Goal: Information Seeking & Learning: Find specific fact

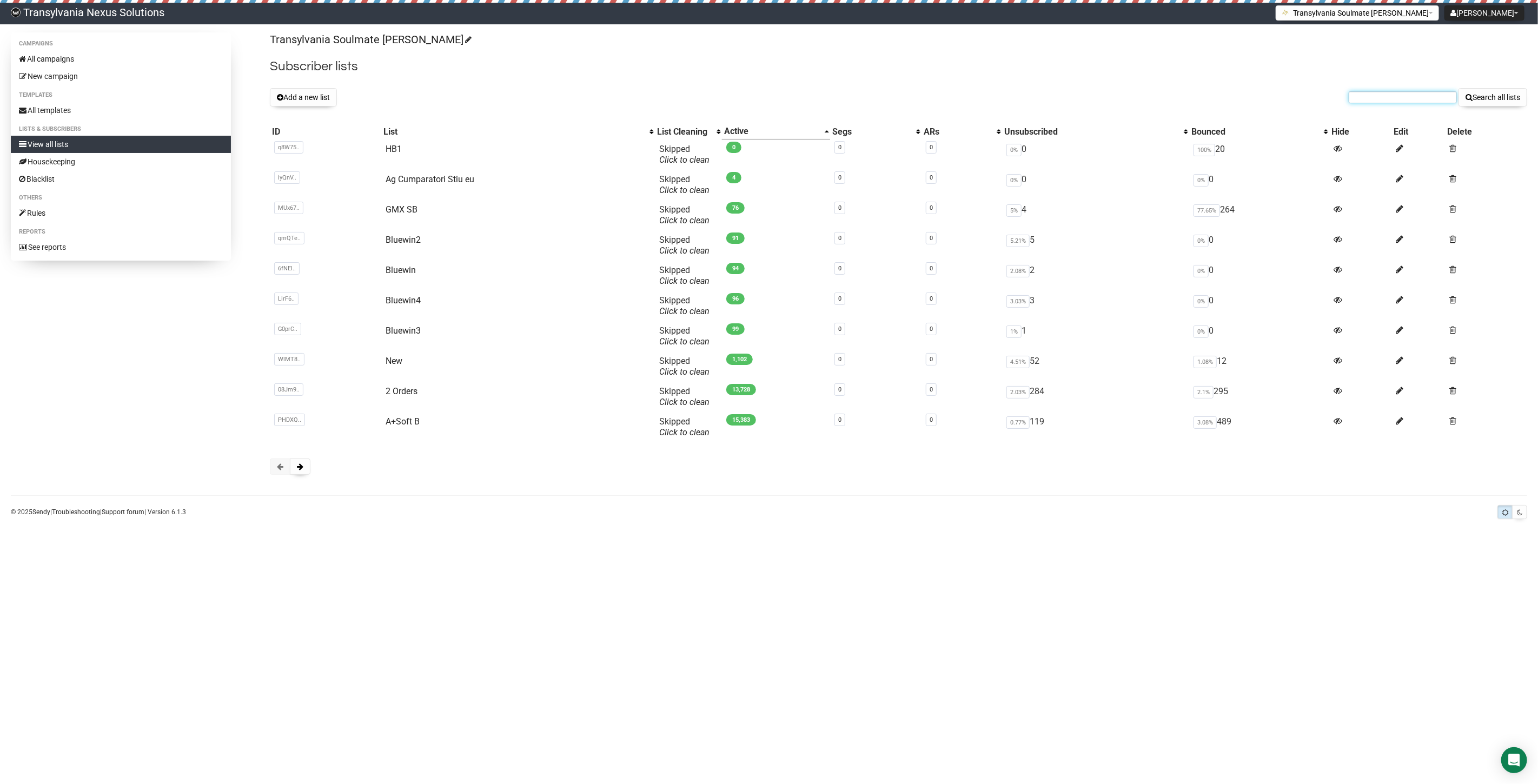
click at [1396, 98] on input "text" at bounding box center [1403, 97] width 108 height 12
paste input "[EMAIL_ADDRESS][DOMAIN_NAME]"
type input "[EMAIL_ADDRESS][DOMAIN_NAME]"
drag, startPoint x: 1478, startPoint y: 98, endPoint x: 1483, endPoint y: 104, distance: 7.8
click at [1478, 104] on button "Search all lists" at bounding box center [1493, 97] width 69 height 19
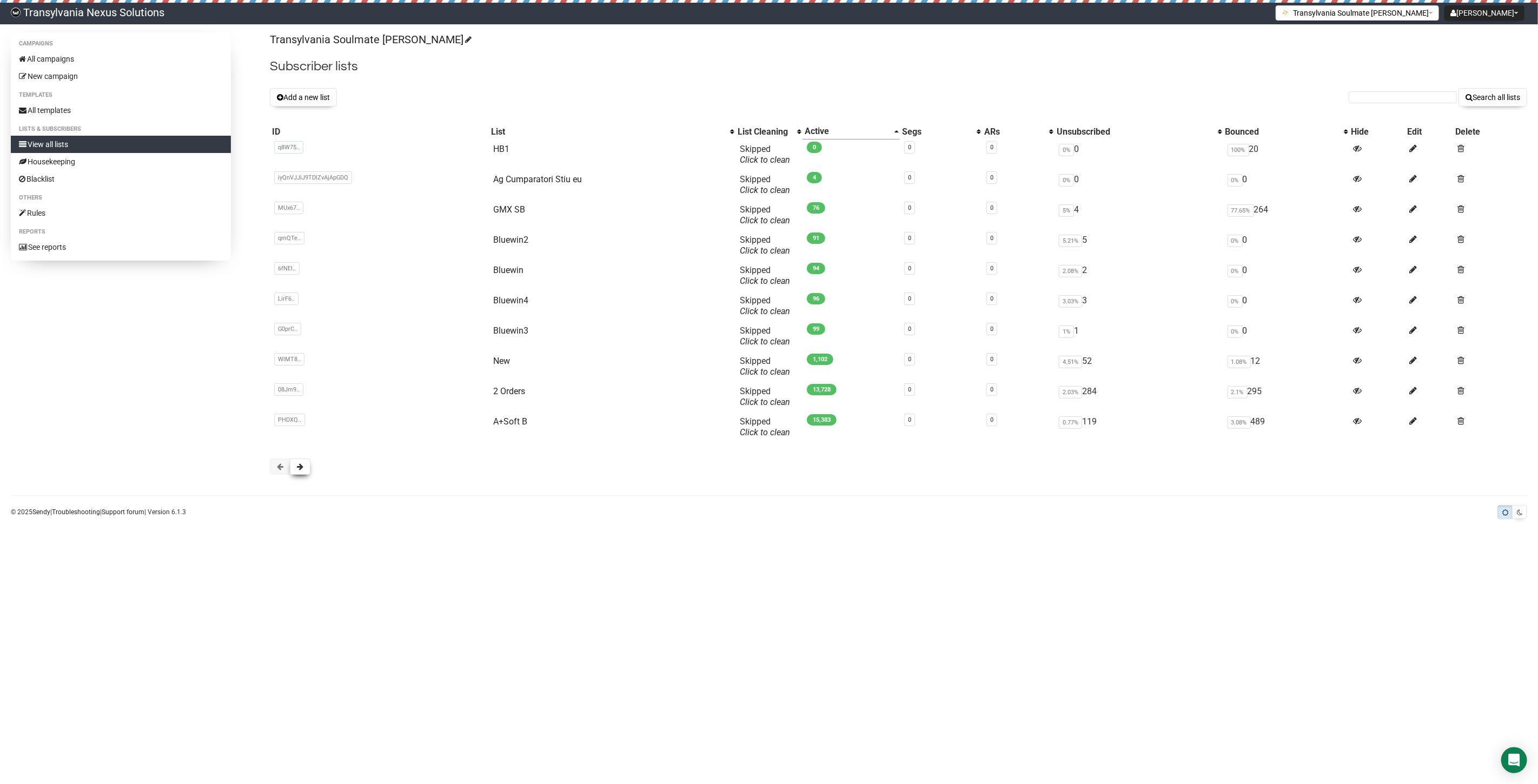
click at [296, 470] on button at bounding box center [300, 467] width 20 height 16
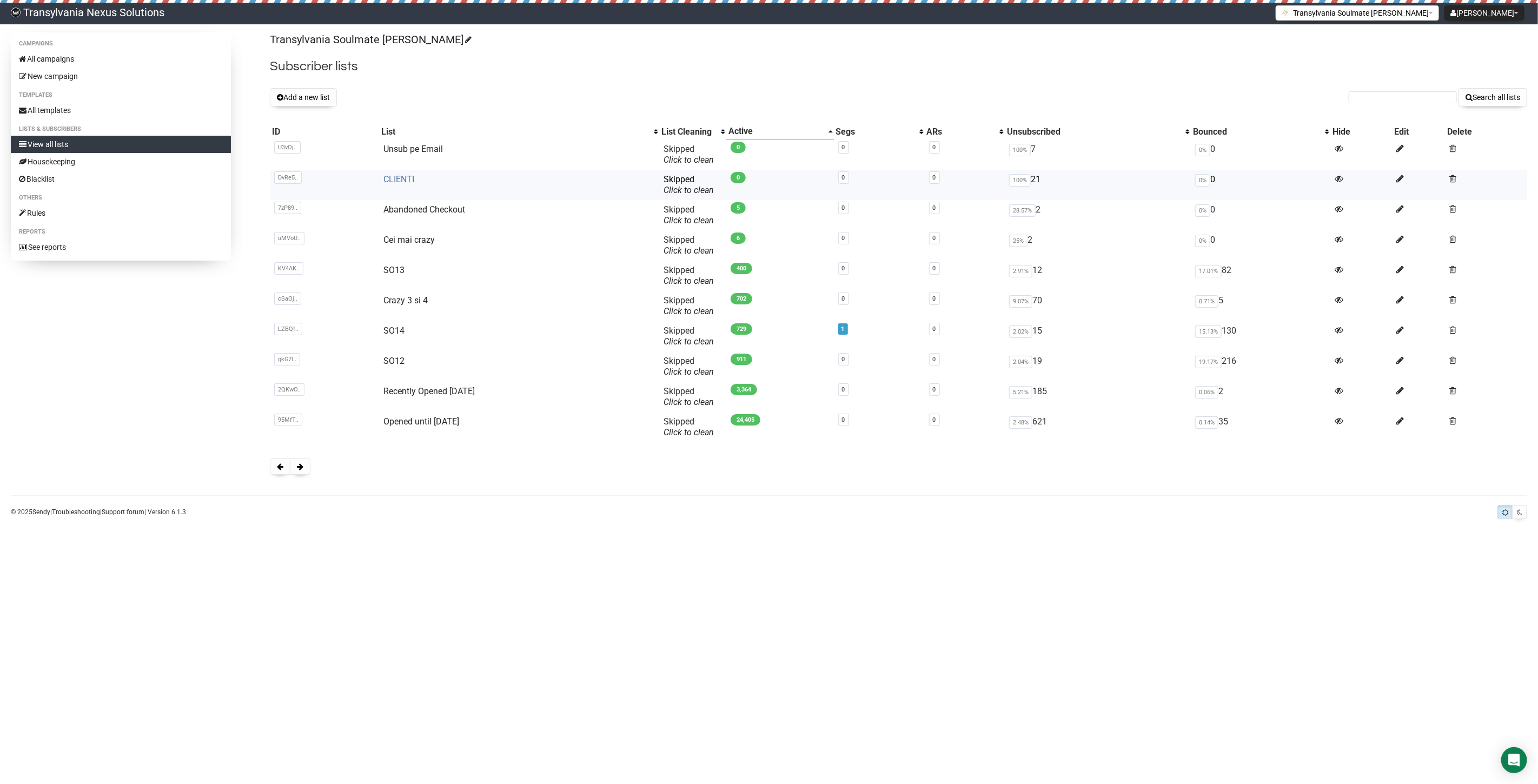
click at [394, 179] on link "CLIENTI" at bounding box center [399, 179] width 31 height 10
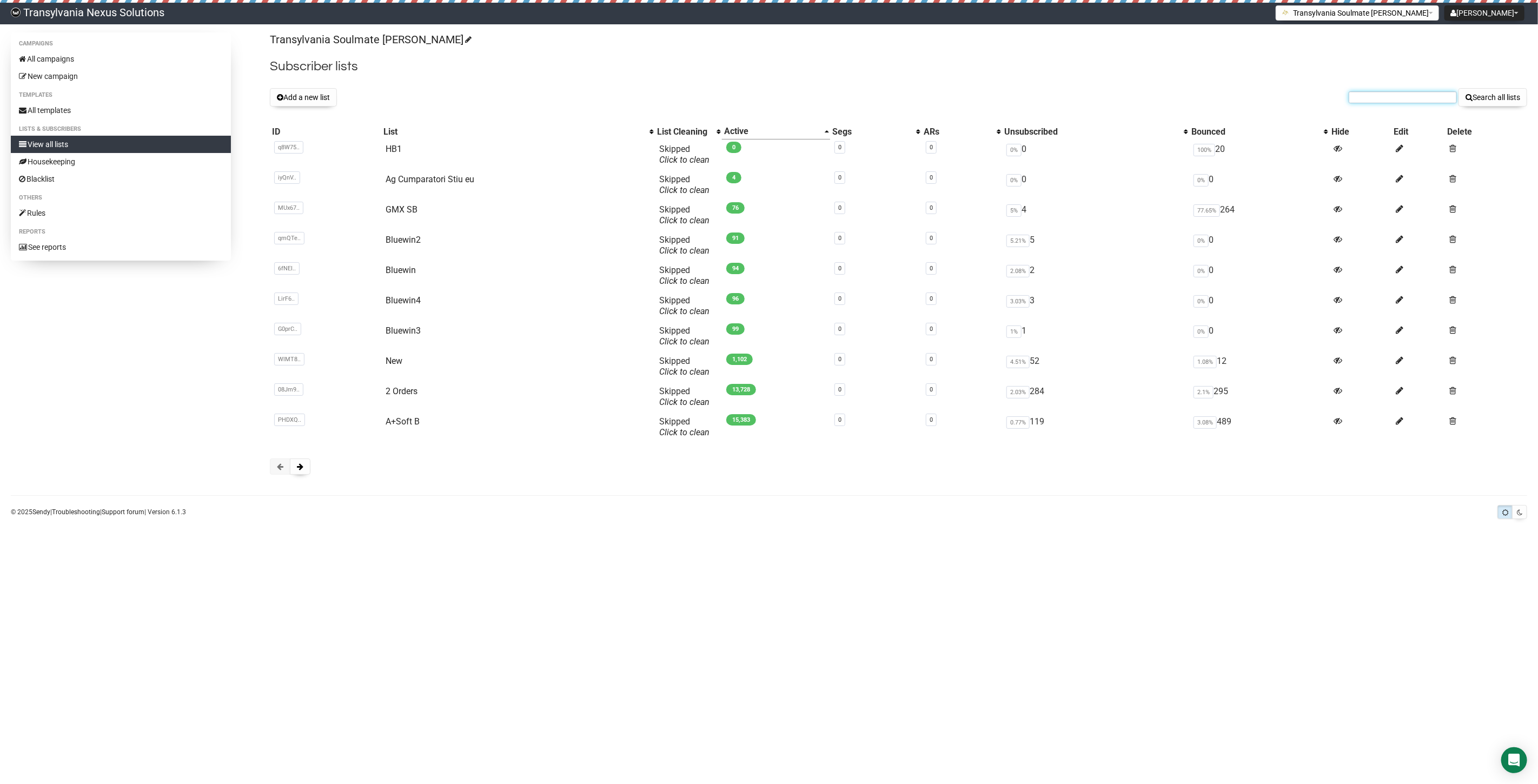
paste input "muehlig.anja@outlook.de"
type input "muehlig.anja@outlook.de"
click at [1491, 103] on button "Search all lists" at bounding box center [1493, 97] width 69 height 19
click at [303, 471] on button at bounding box center [300, 467] width 20 height 16
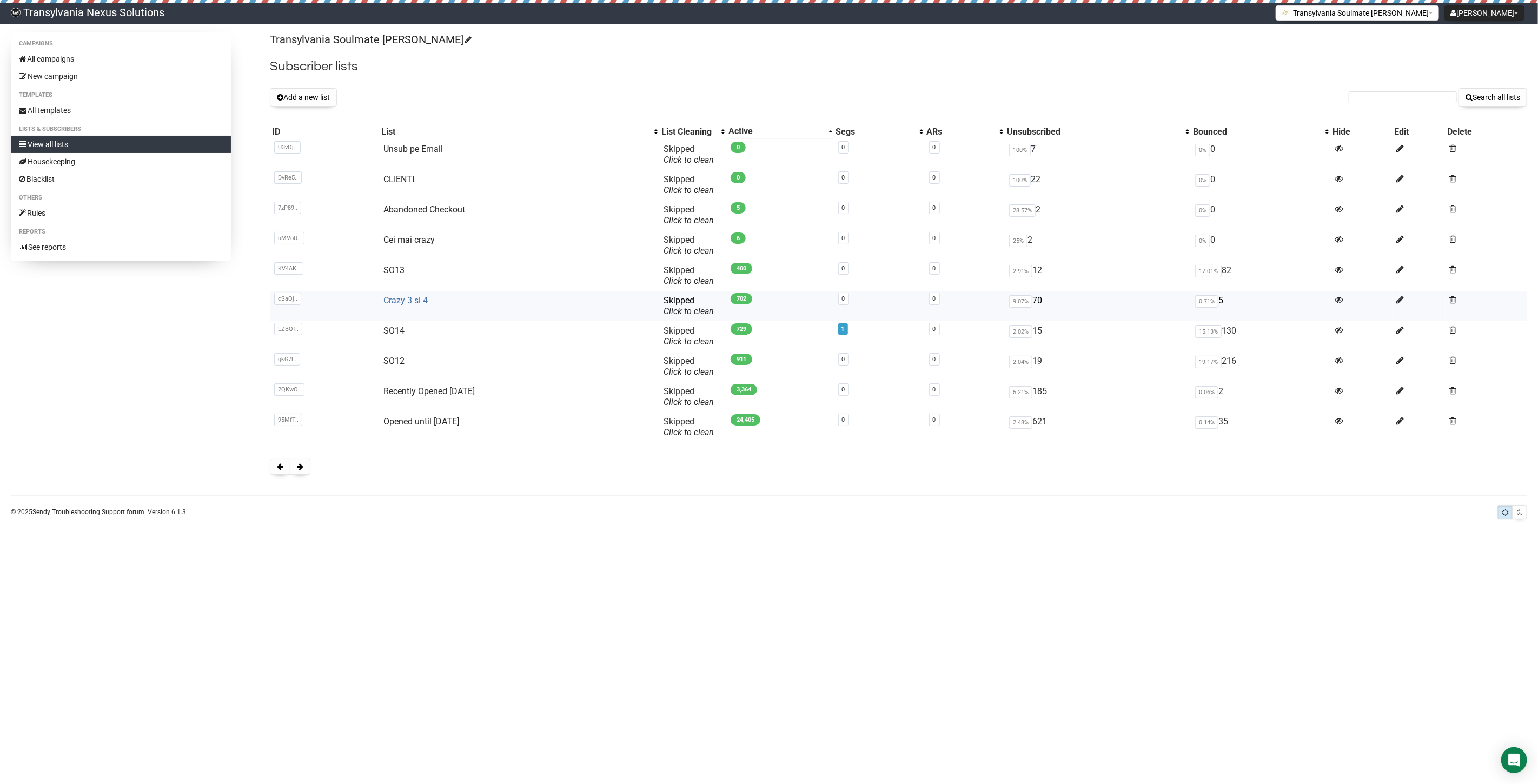
click at [394, 297] on link "Crazy 3 si 4" at bounding box center [405, 300] width 44 height 10
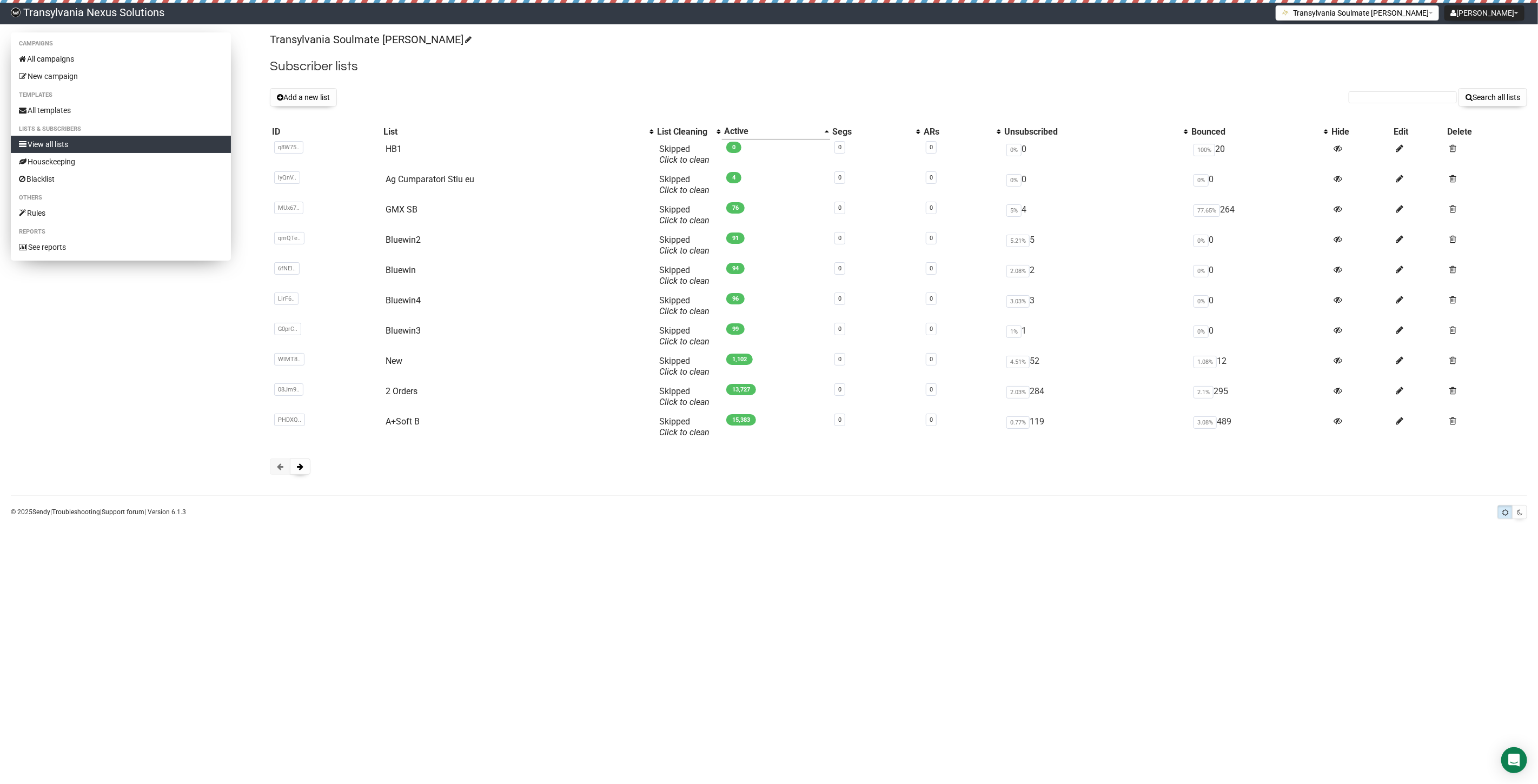
click at [69, 49] on li "Campaigns" at bounding box center [121, 43] width 220 height 13
click at [67, 61] on link "All campaigns" at bounding box center [121, 58] width 220 height 17
